Goal: Complete application form: Complete application form

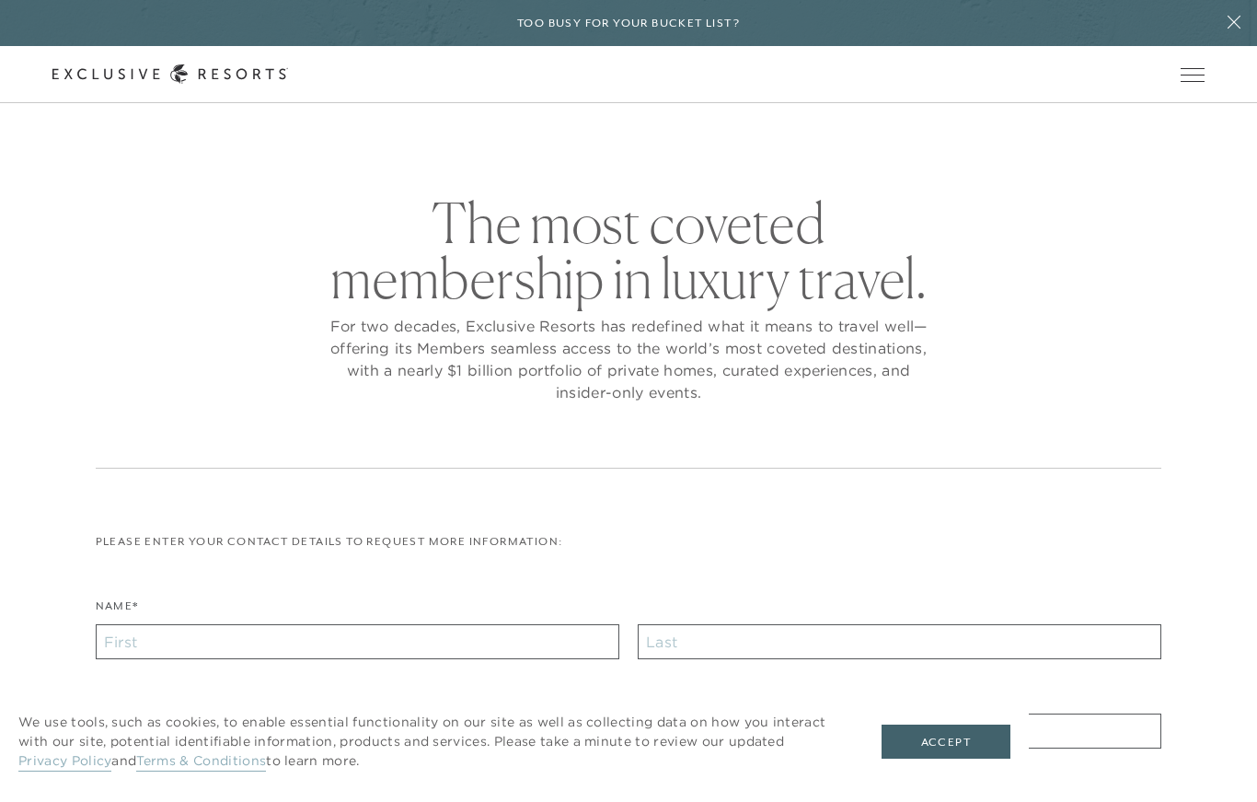
checkbox input "false"
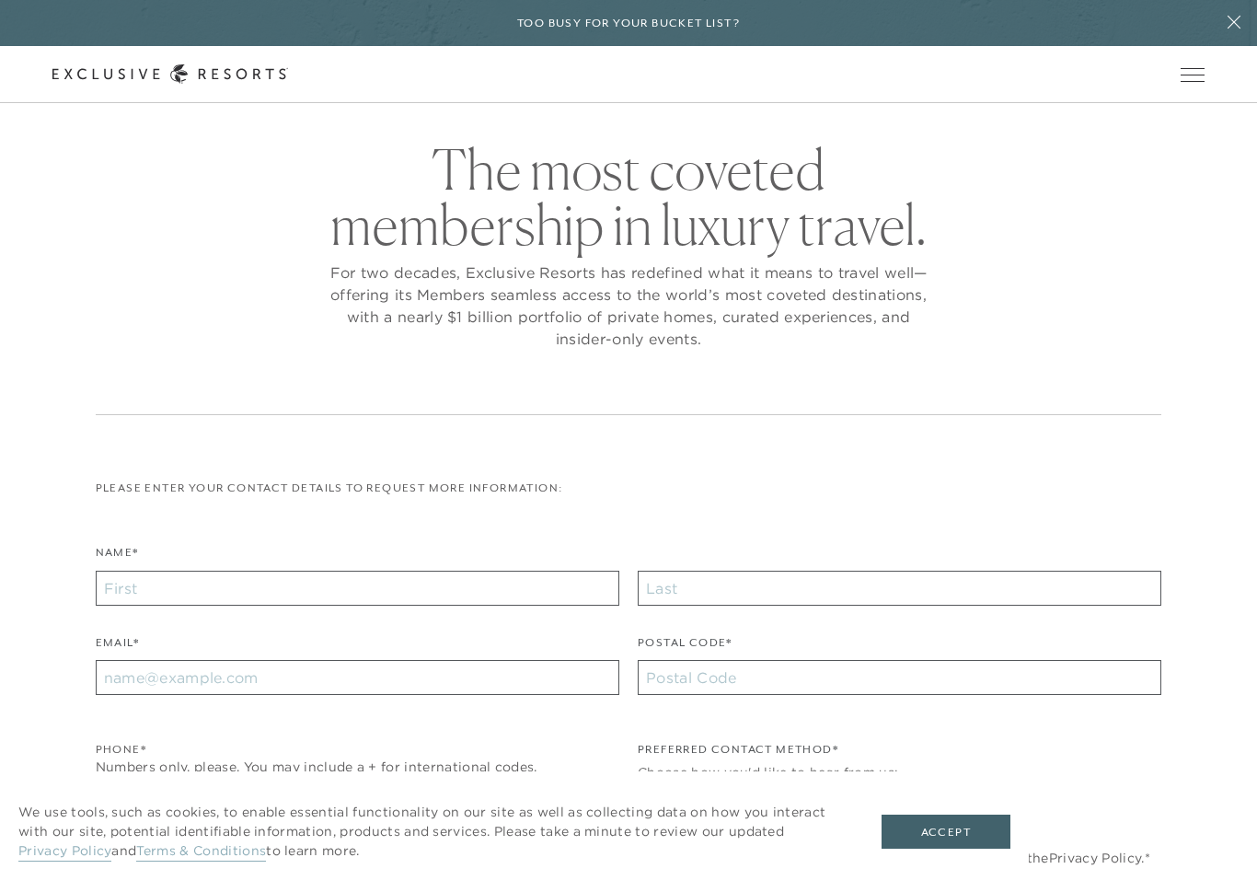
scroll to position [54, 0]
click at [591, 589] on input "Name*" at bounding box center [358, 587] width 524 height 35
type input "[PERSON_NAME]"
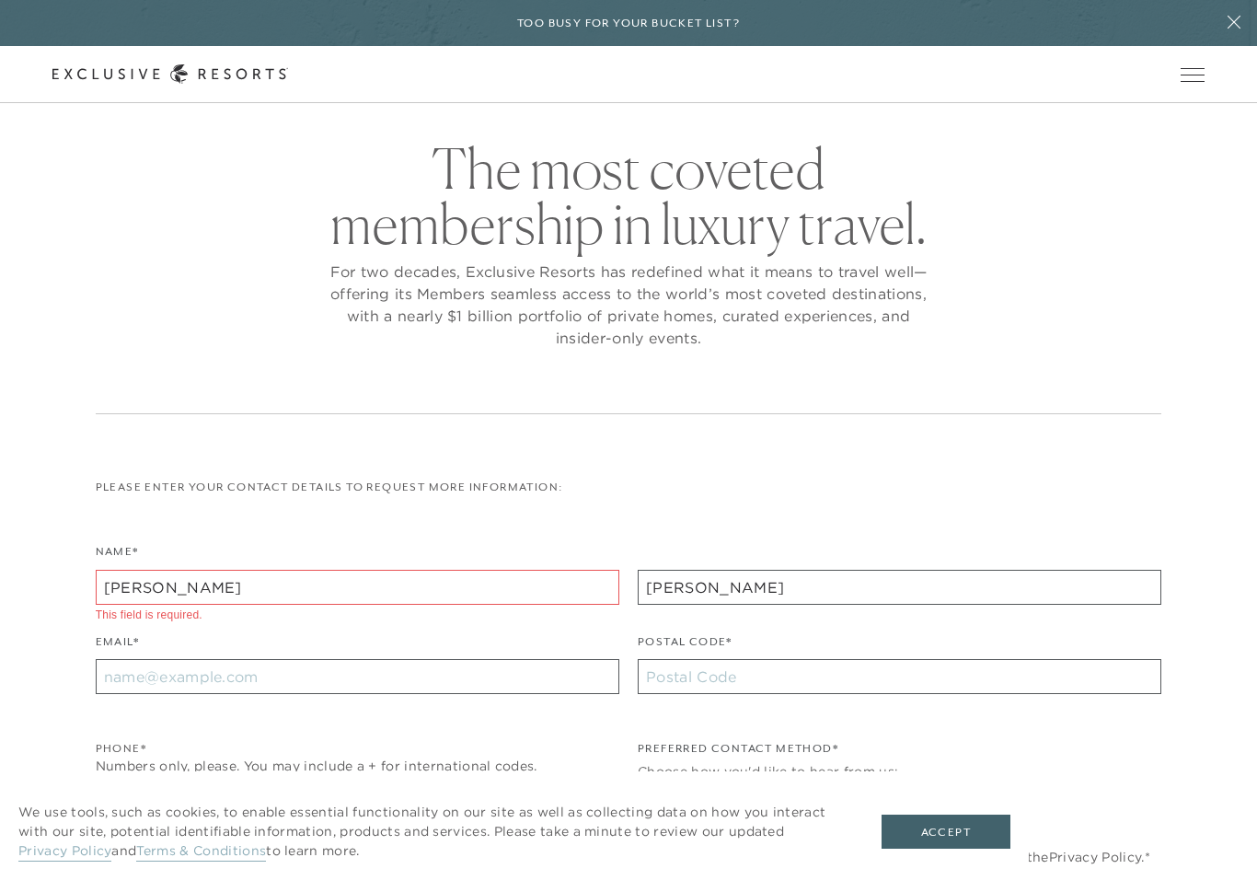
type input "23405"
type input "[EMAIL_ADDRESS][DOMAIN_NAME]"
click at [744, 673] on input "23405" at bounding box center [900, 676] width 524 height 35
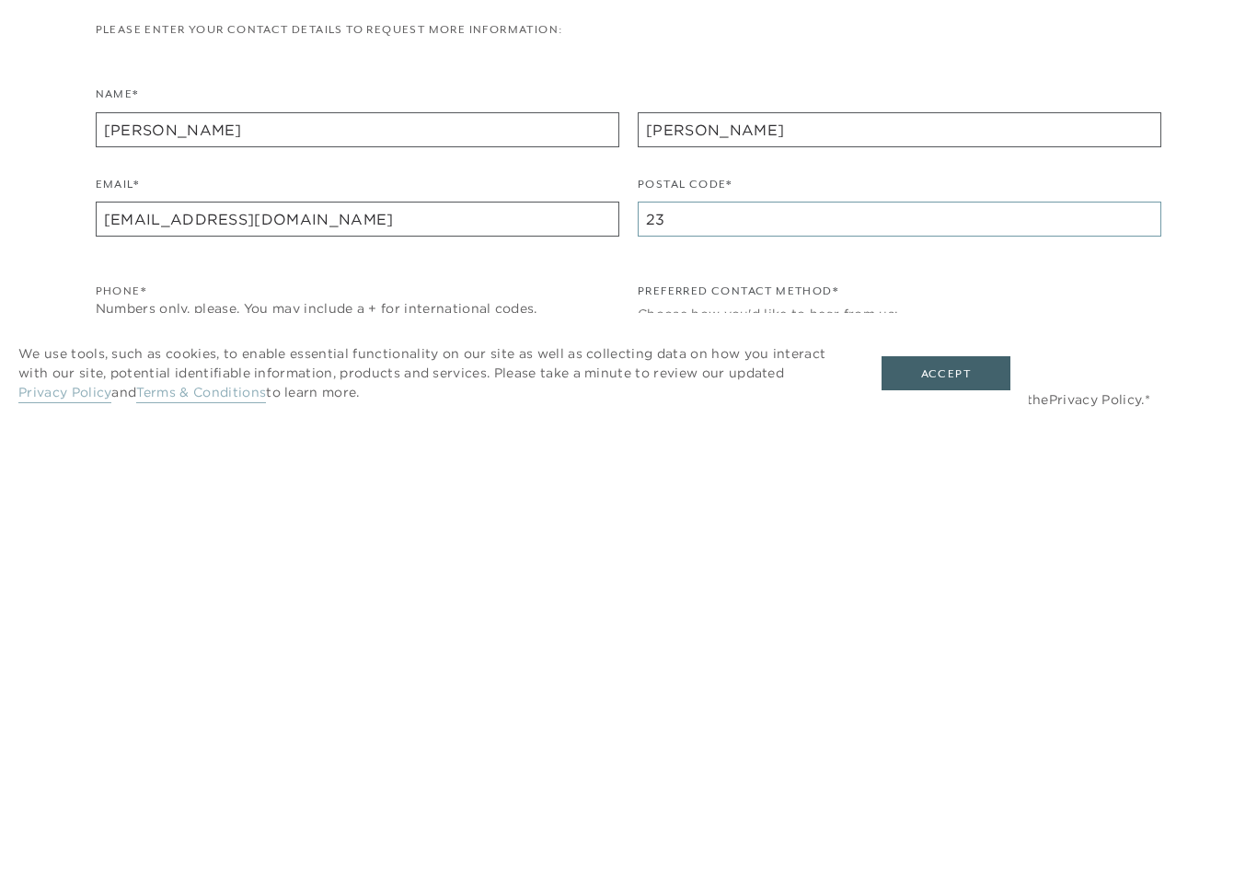
type input "2"
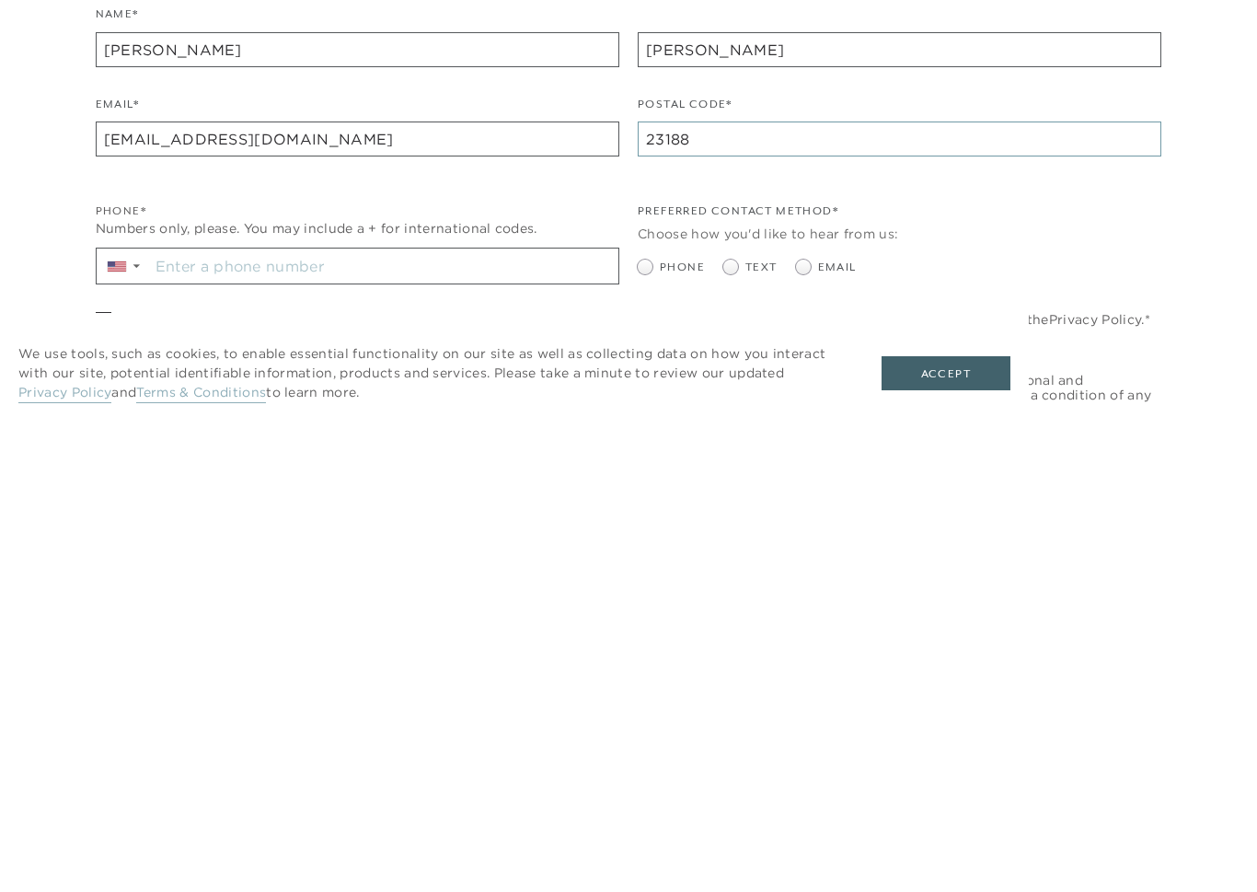
scroll to position [145, 0]
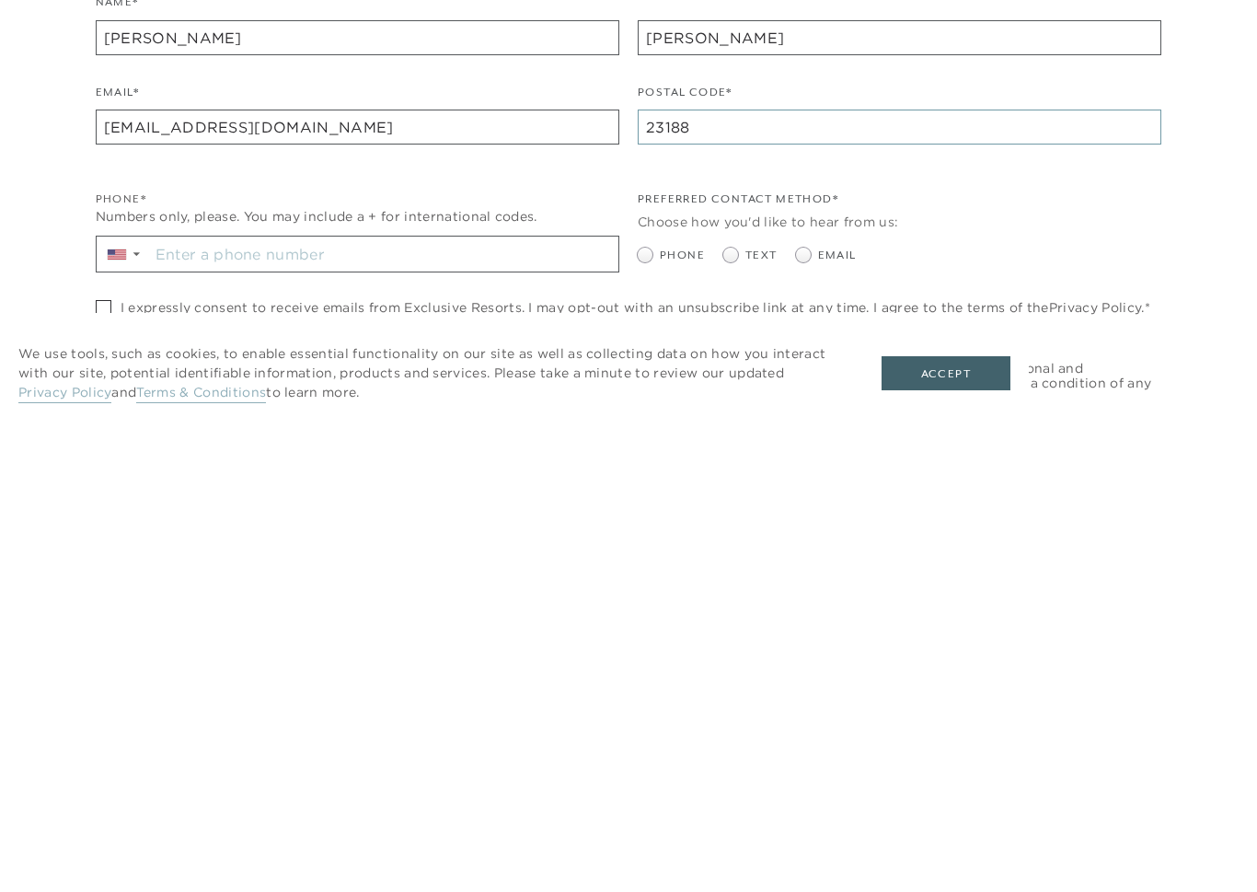
type input "23188"
click at [802, 706] on span at bounding box center [803, 713] width 15 height 15
radio input "true"
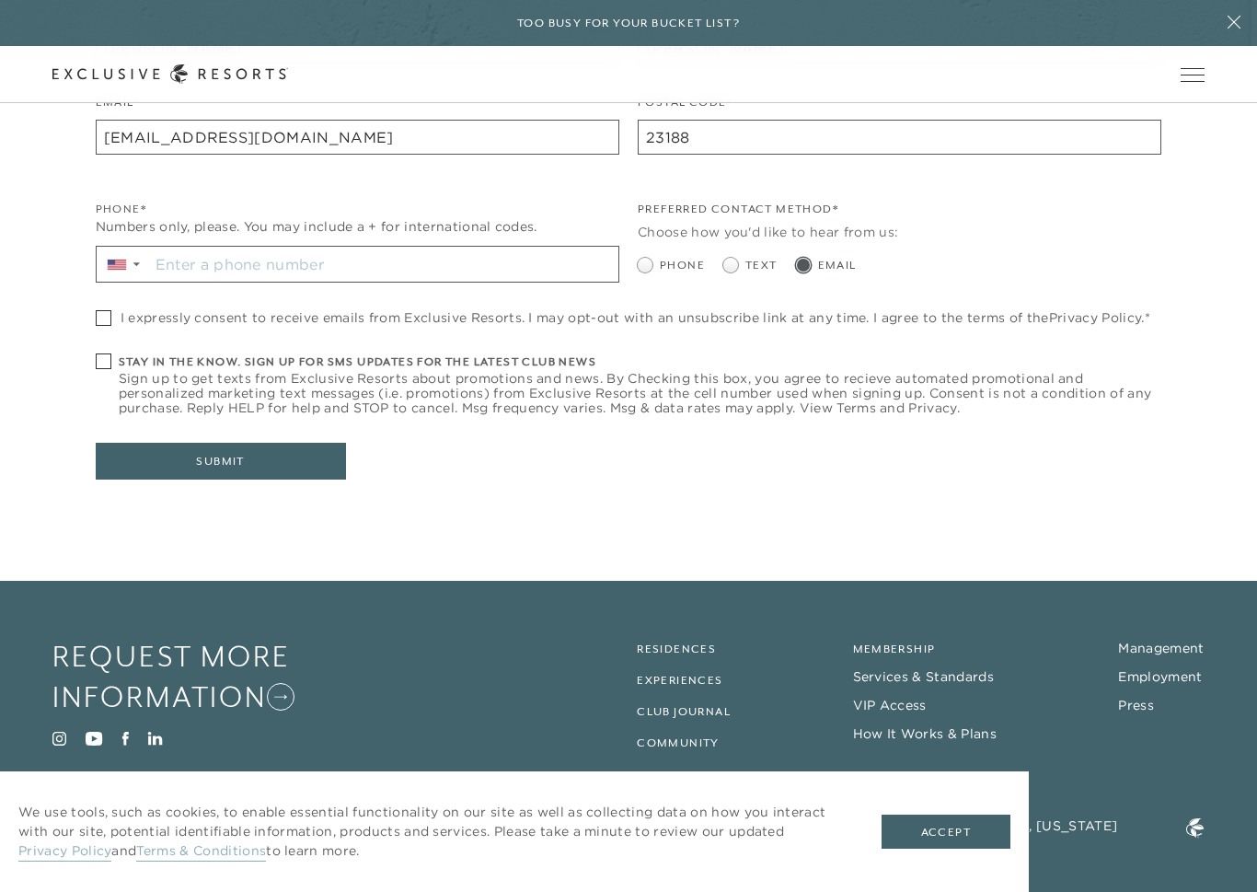
scroll to position [592, 0]
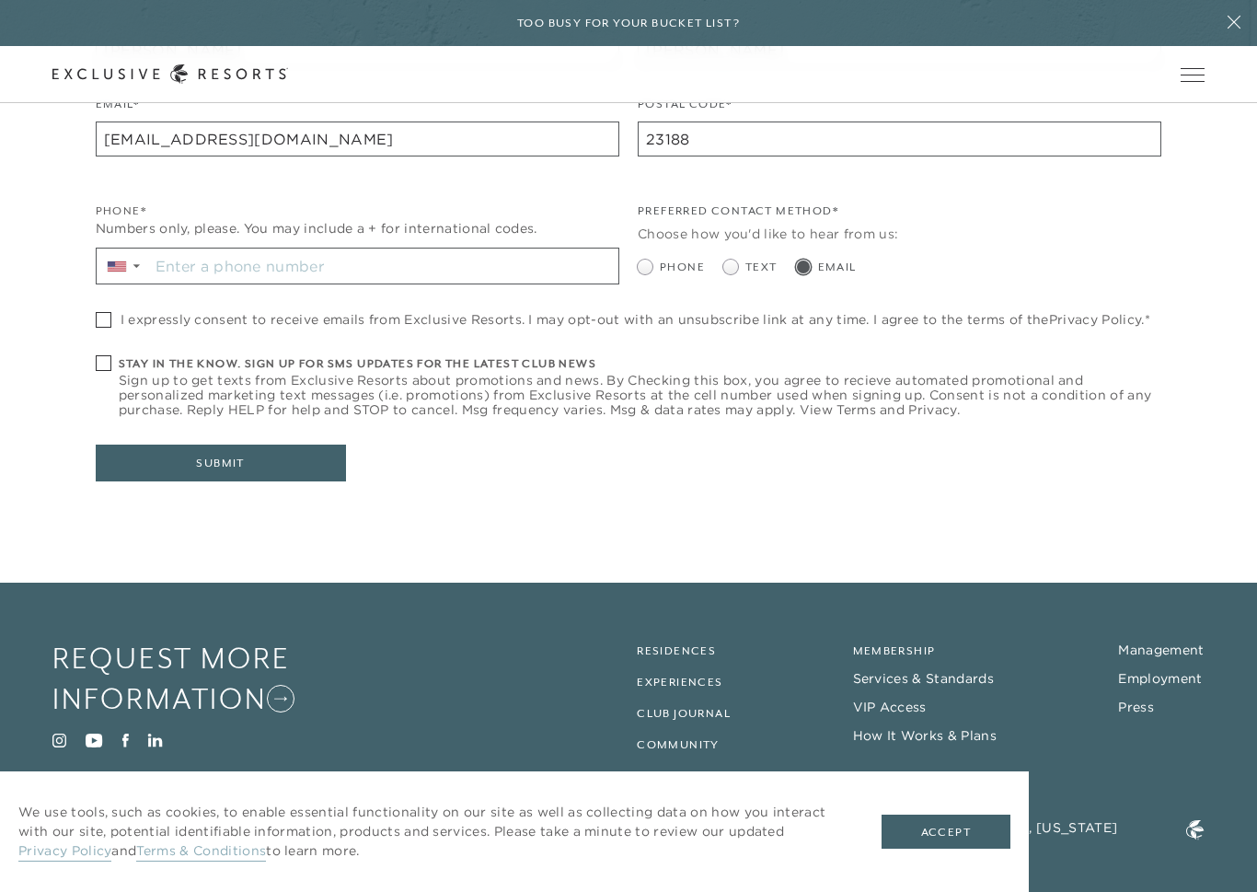
click at [621, 312] on span "I expressly consent to receive emails from Exclusive Resorts. I may opt-out wit…" at bounding box center [636, 319] width 1030 height 15
checkbox input "true"
click at [589, 373] on span "Sign up to get texts from Exclusive Resorts about promotions and news. By Check…" at bounding box center [641, 395] width 1044 height 44
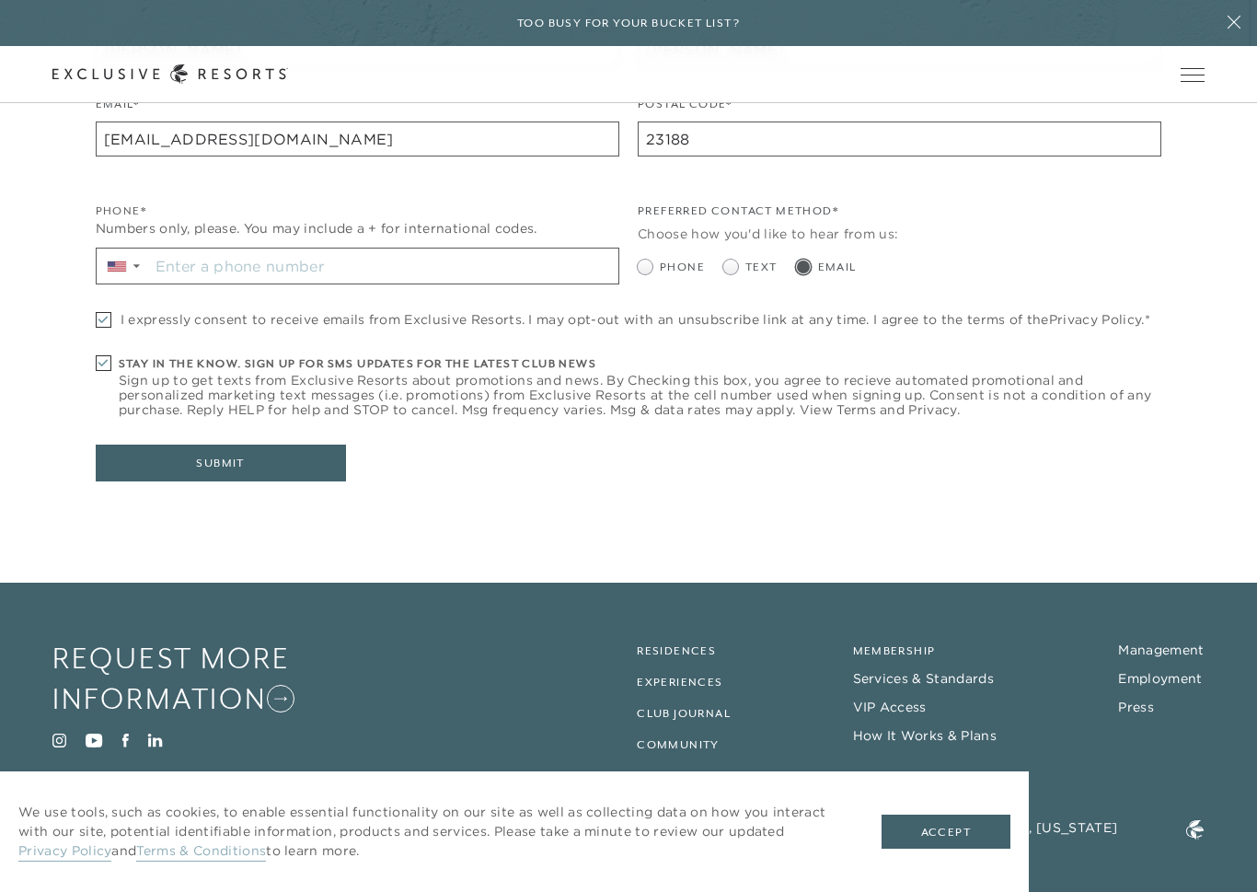
click at [563, 373] on span "Sign up to get texts from Exclusive Resorts about promotions and news. By Check…" at bounding box center [641, 395] width 1044 height 44
checkbox input "false"
click at [509, 265] on input "Stay in the know. Sign up for sms updates for the latest club news Sign up to g…" at bounding box center [383, 266] width 469 height 35
type input "[PHONE_NUMBER]"
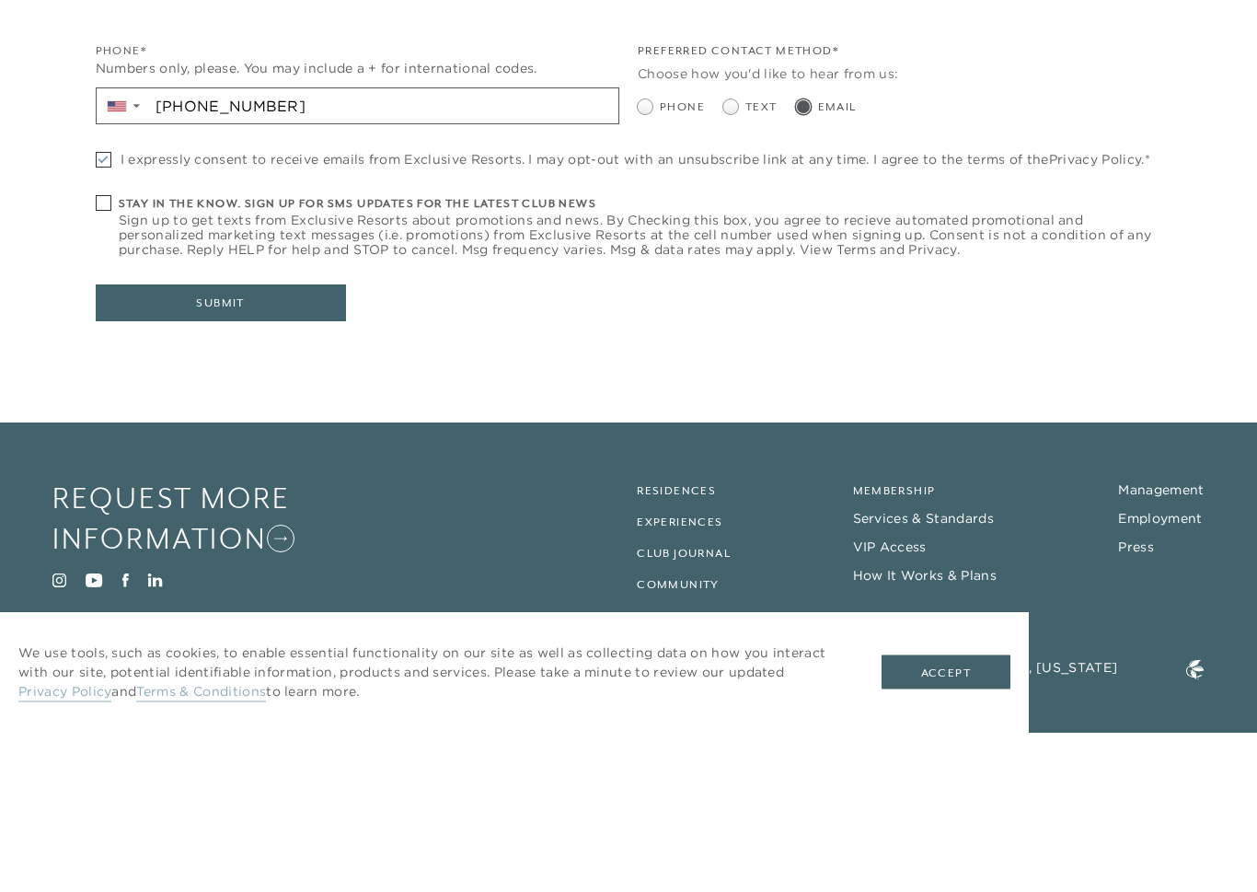
click at [263, 445] on button "Submit" at bounding box center [221, 463] width 250 height 37
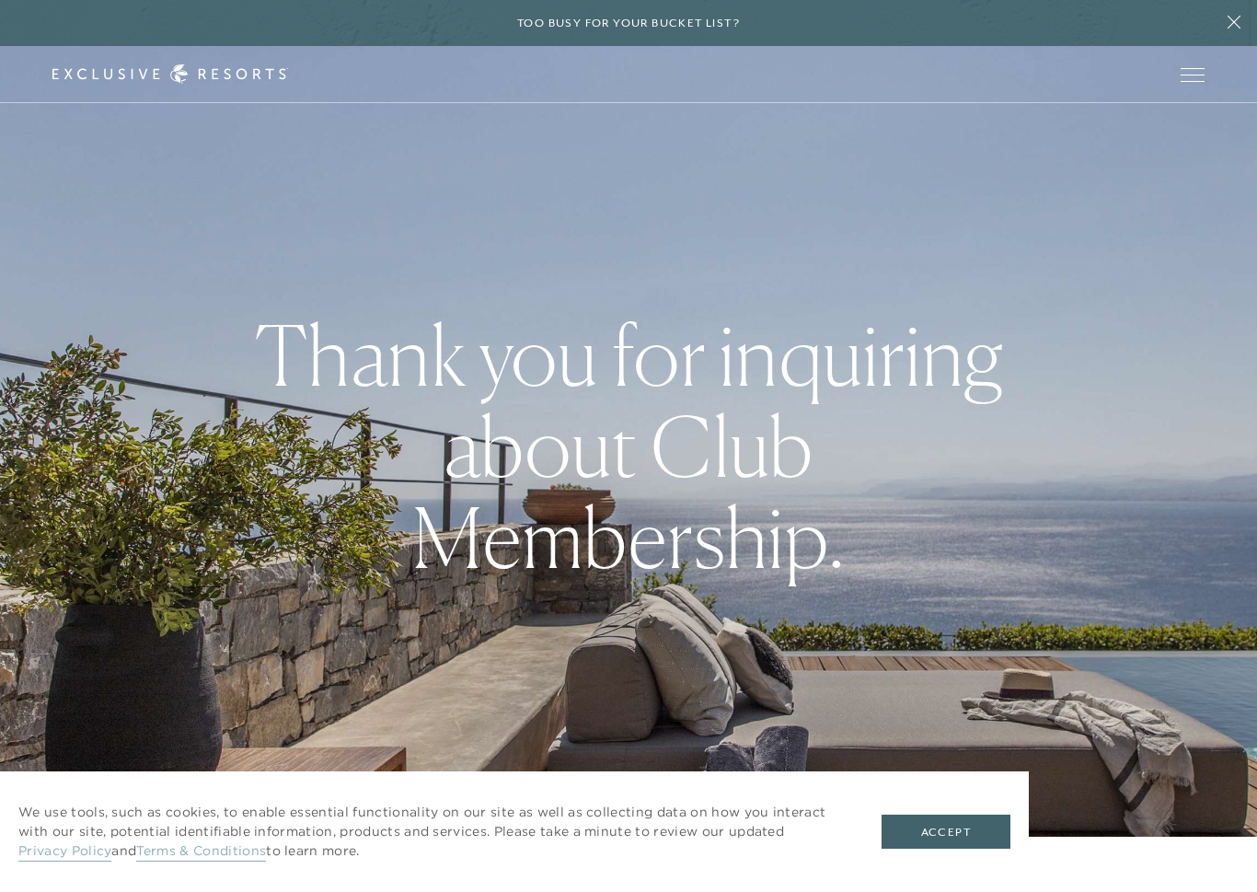
click at [935, 801] on button "Accept" at bounding box center [946, 832] width 129 height 35
